Goal: Information Seeking & Learning: Find specific fact

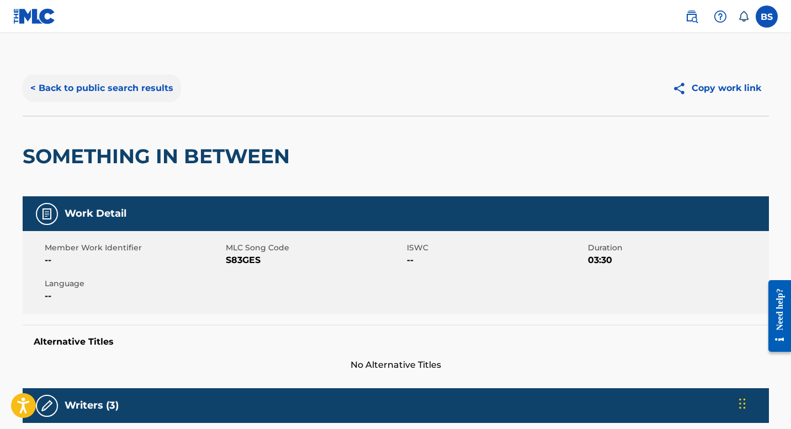
click at [98, 83] on button "< Back to public search results" at bounding box center [102, 88] width 158 height 28
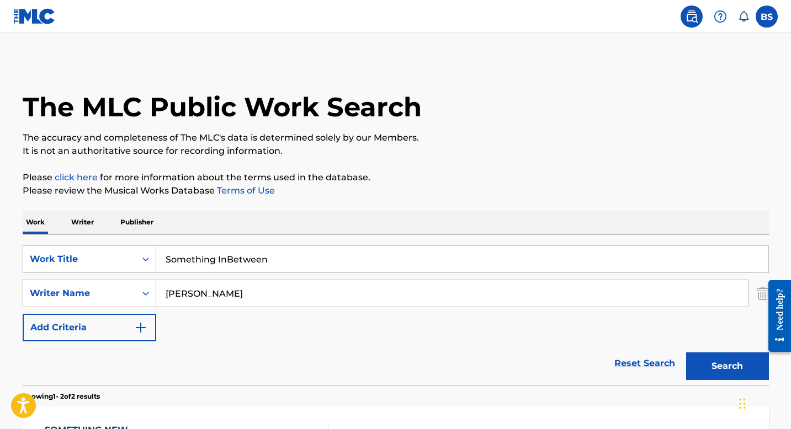
scroll to position [195, 0]
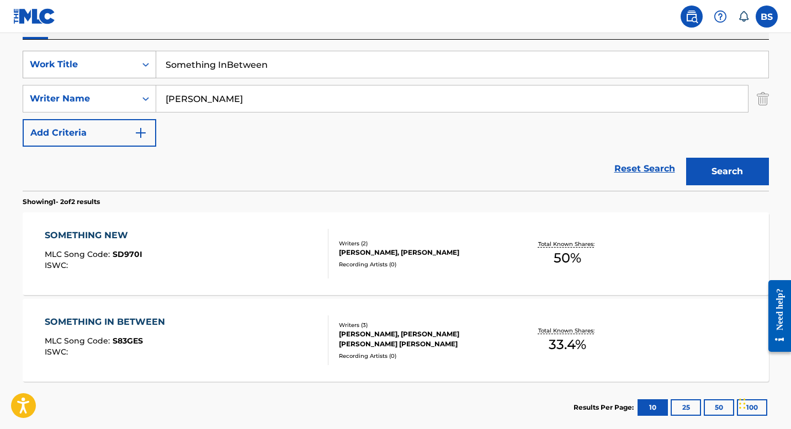
drag, startPoint x: 307, startPoint y: 63, endPoint x: 142, endPoint y: 63, distance: 164.4
click at [142, 63] on div "SearchWithCriteria0bf4d208-ab5d-4945-85e2-b7309887c679 Work Title Something InB…" at bounding box center [396, 65] width 746 height 28
type input "Loud"
click at [686, 158] on button "Search" at bounding box center [727, 172] width 83 height 28
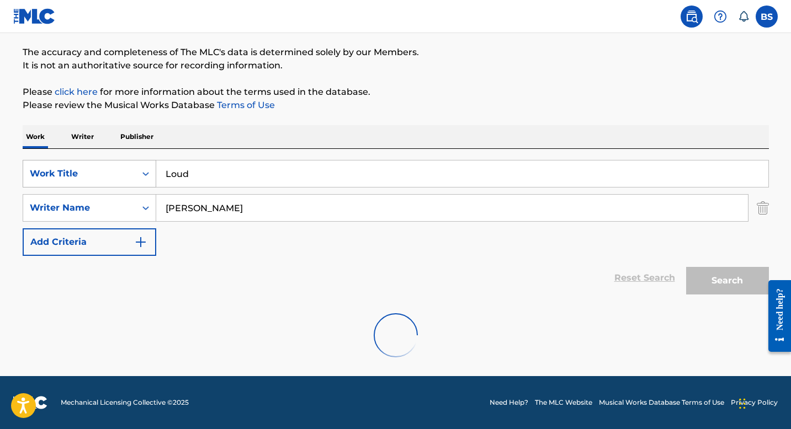
scroll to position [171, 0]
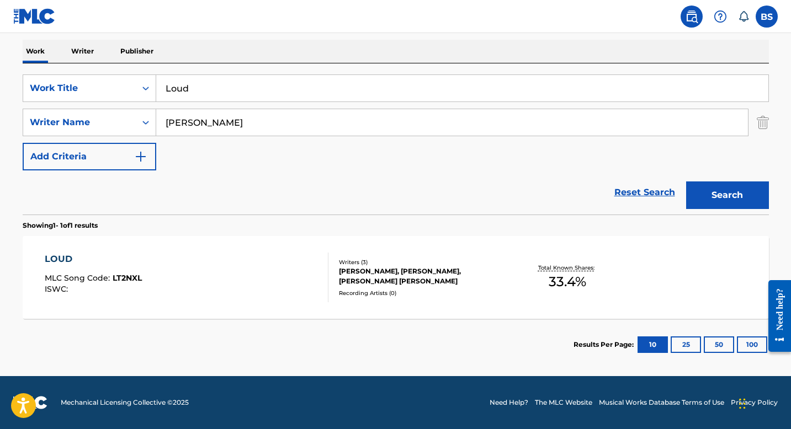
click at [66, 254] on div "LOUD" at bounding box center [93, 259] width 97 height 13
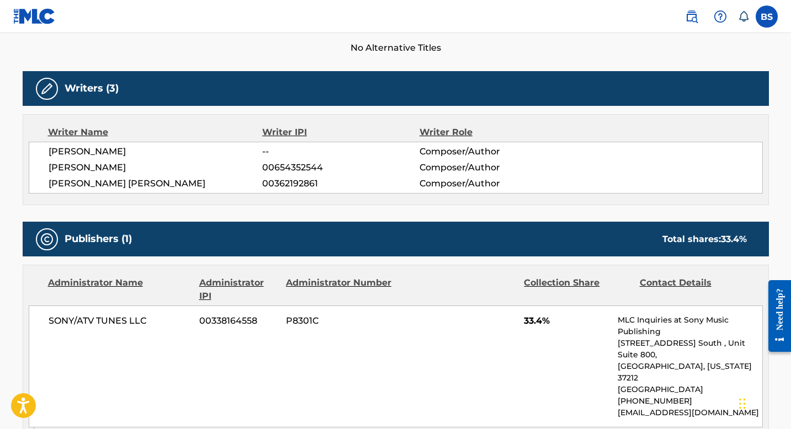
scroll to position [155, 0]
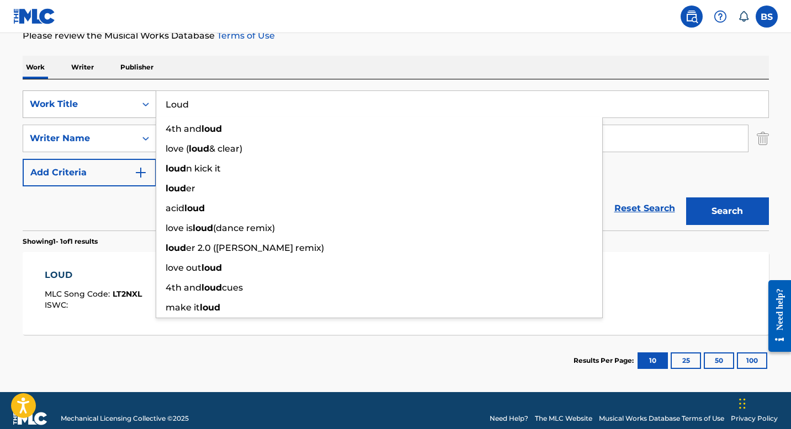
drag, startPoint x: 277, startPoint y: 106, endPoint x: 142, endPoint y: 101, distance: 134.7
click at [142, 101] on div "SearchWithCriteria0bf4d208-ab5d-4945-85e2-b7309887c679 Work Title Loud 4th and …" at bounding box center [396, 104] width 746 height 28
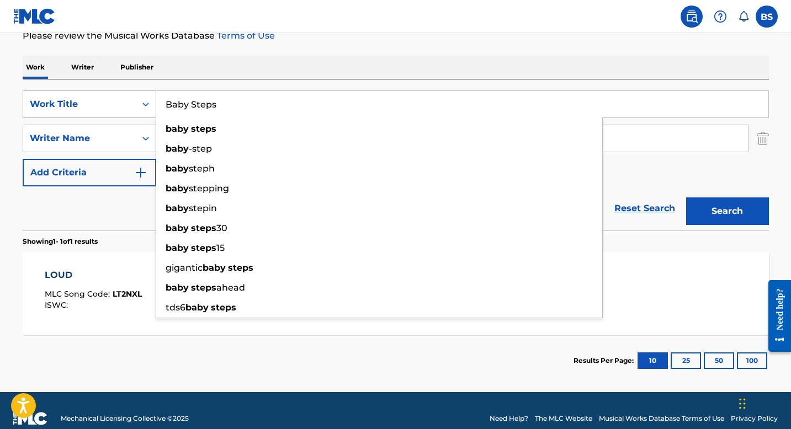
type input "Baby Steps"
click at [686, 198] on button "Search" at bounding box center [727, 212] width 83 height 28
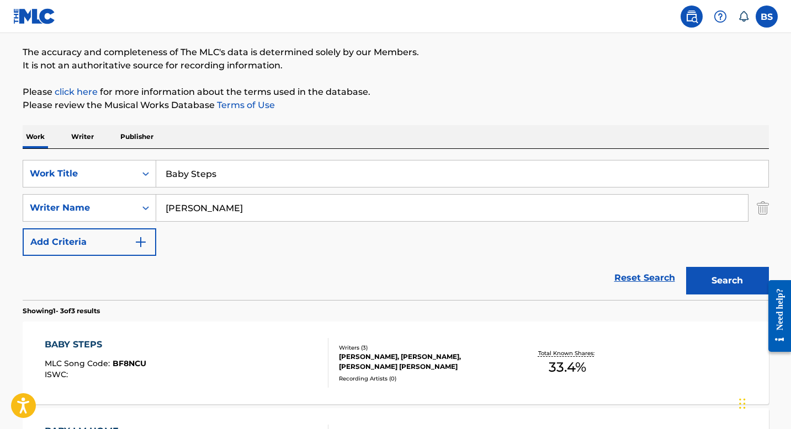
click at [361, 126] on div "Work Writer Publisher" at bounding box center [396, 136] width 746 height 23
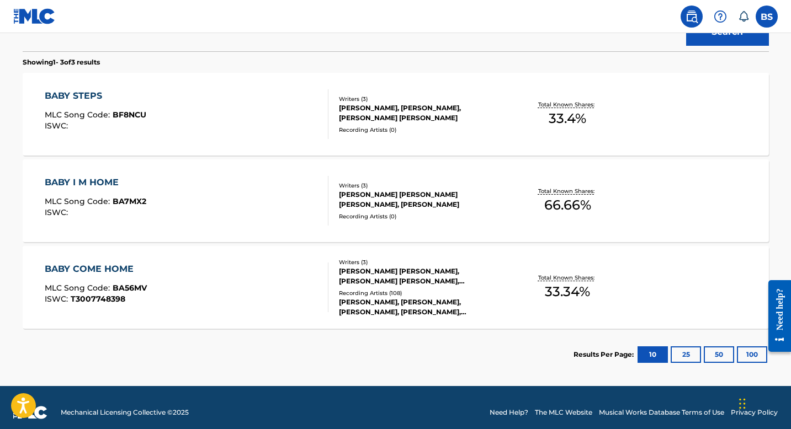
scroll to position [335, 0]
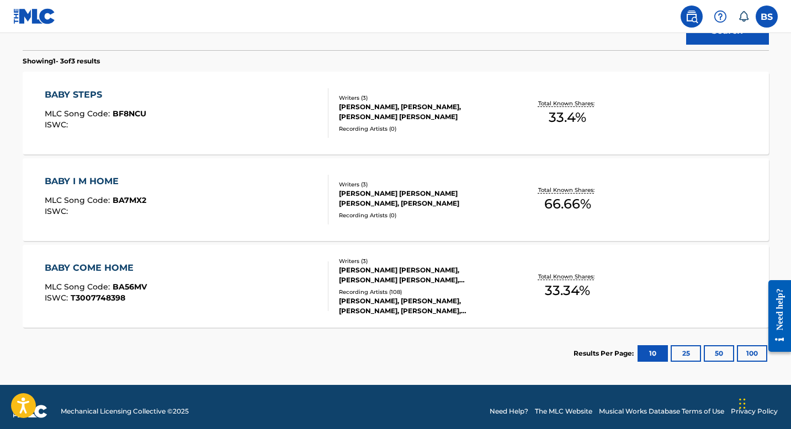
click at [222, 99] on div "BABY STEPS MLC Song Code : BF8NCU ISWC :" at bounding box center [187, 113] width 284 height 50
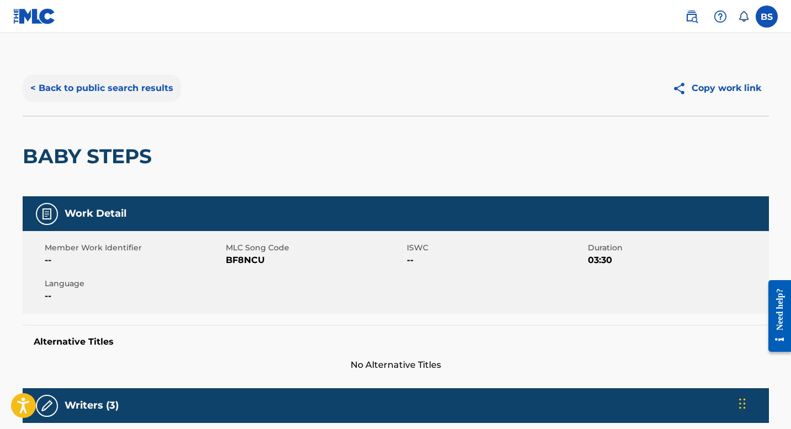
click at [103, 86] on button "< Back to public search results" at bounding box center [102, 88] width 158 height 28
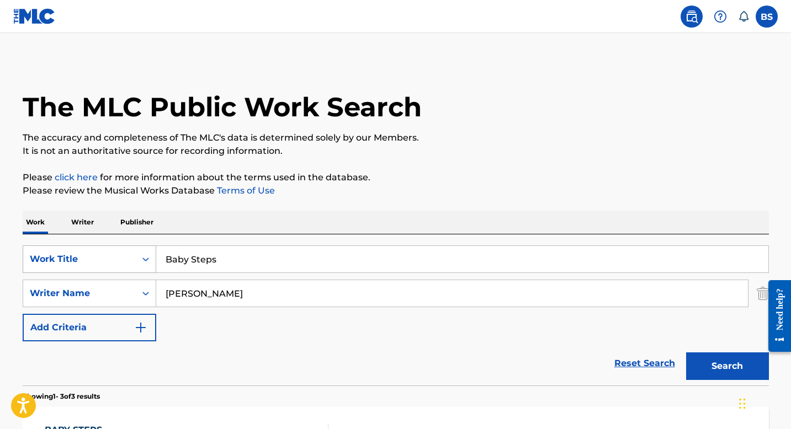
drag, startPoint x: 282, startPoint y: 262, endPoint x: 61, endPoint y: 249, distance: 221.0
click at [61, 249] on div "SearchWithCriteria0bf4d208-ab5d-4945-85e2-b7309887c679 Work Title Baby Steps" at bounding box center [396, 260] width 746 height 28
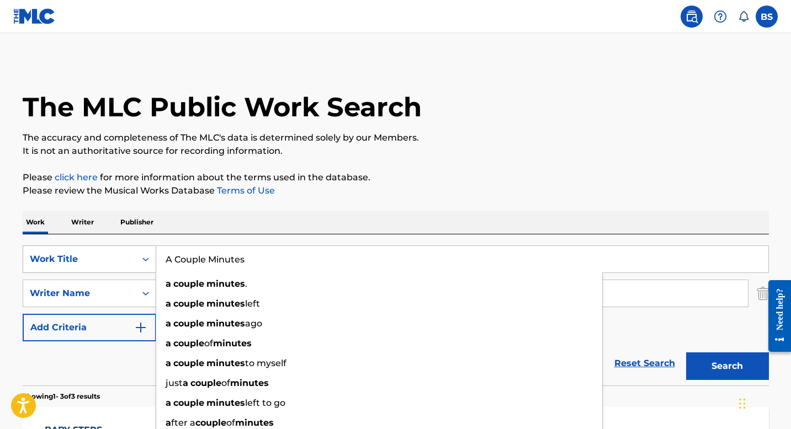
type input "A Couple Minutes"
click at [686, 353] on button "Search" at bounding box center [727, 367] width 83 height 28
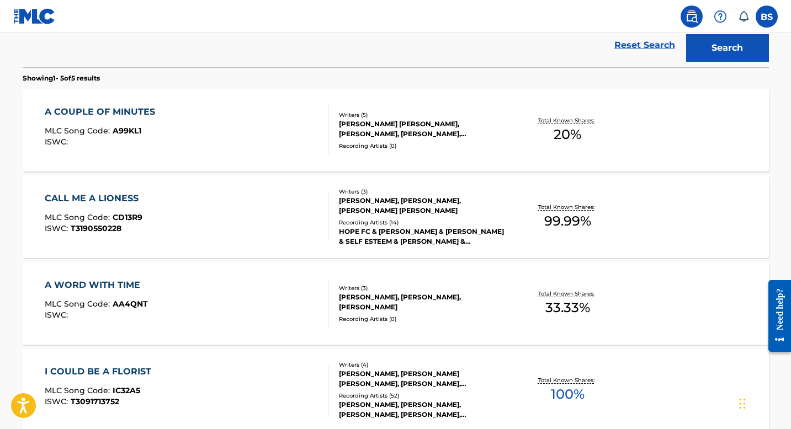
scroll to position [323, 0]
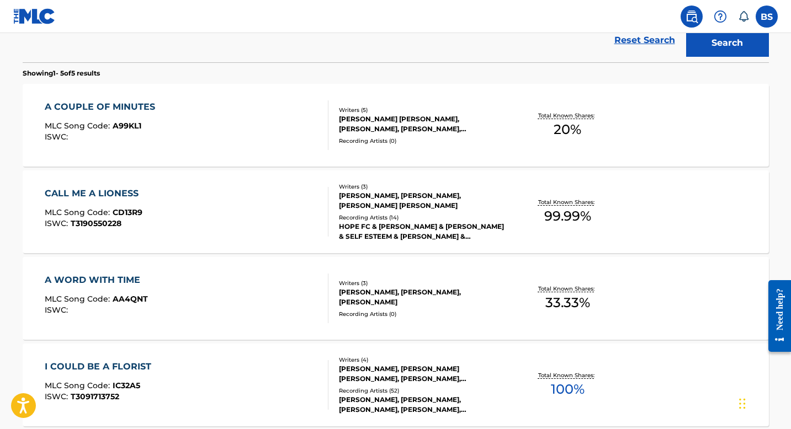
click at [140, 110] on div "A COUPLE OF MINUTES" at bounding box center [103, 106] width 116 height 13
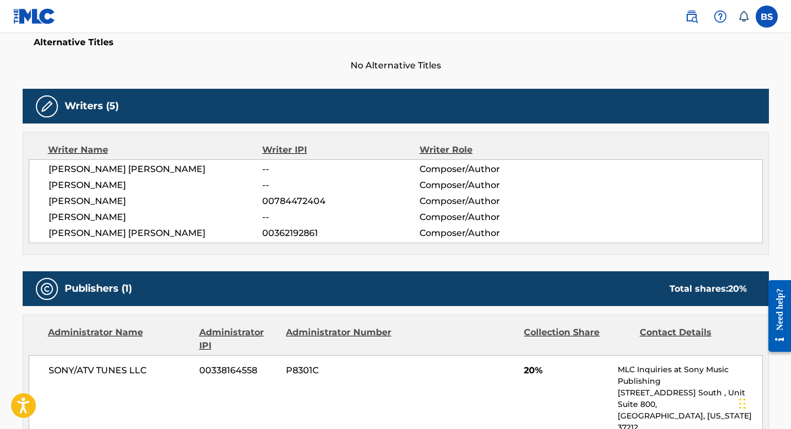
scroll to position [297, 0]
